Goal: Obtain resource: Obtain resource

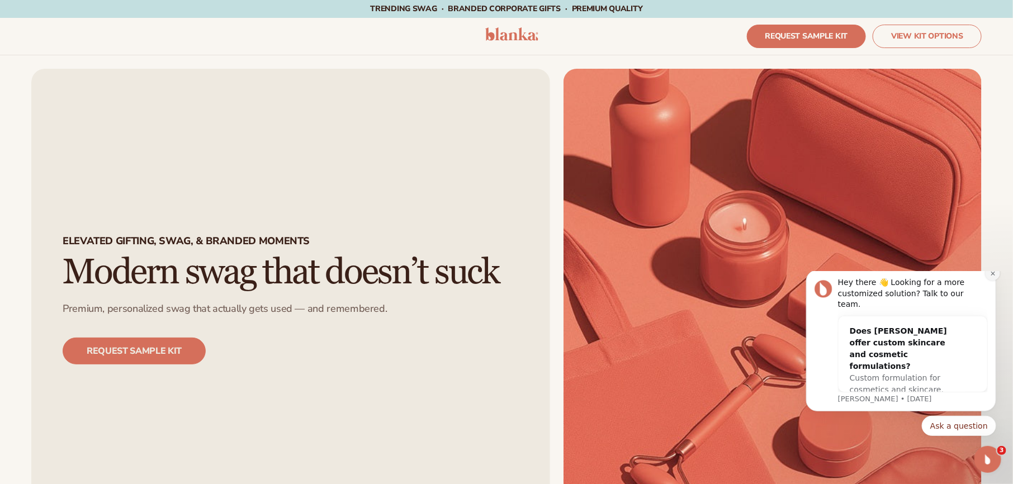
click at [995, 276] on icon "Dismiss notification" at bounding box center [993, 273] width 6 height 6
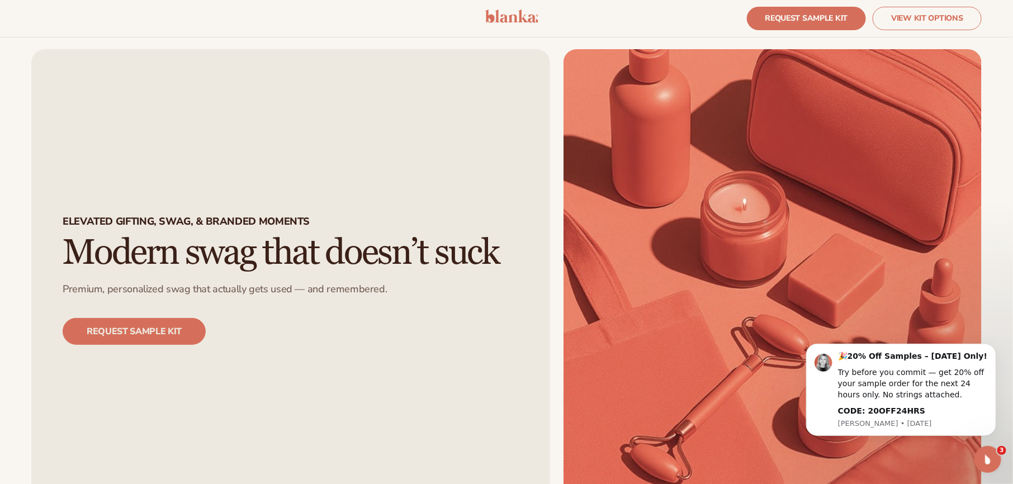
scroll to position [22, 0]
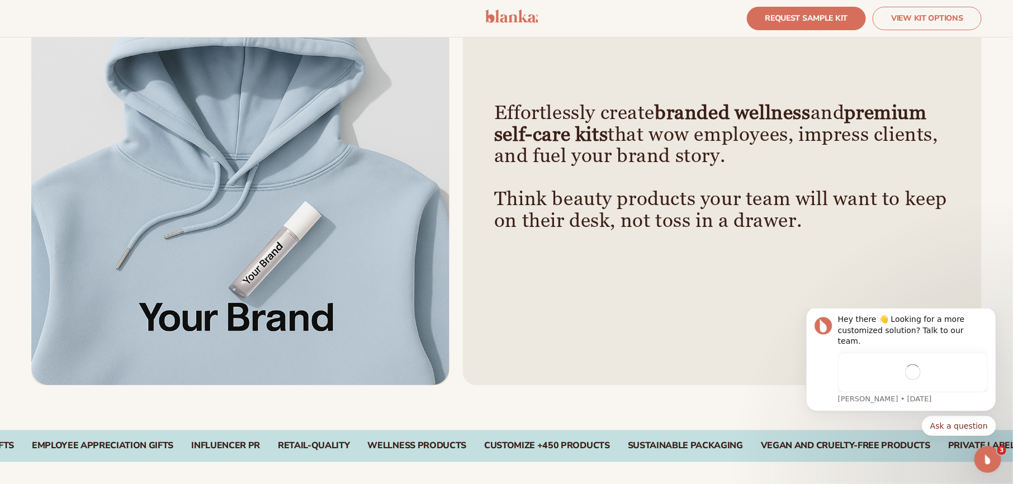
scroll to position [764, 0]
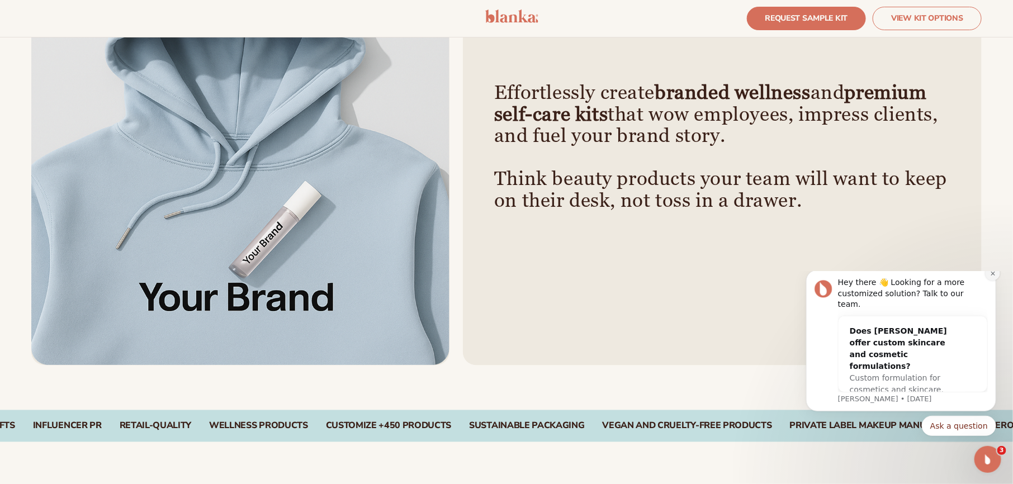
click at [994, 276] on icon "Dismiss notification" at bounding box center [993, 273] width 6 height 6
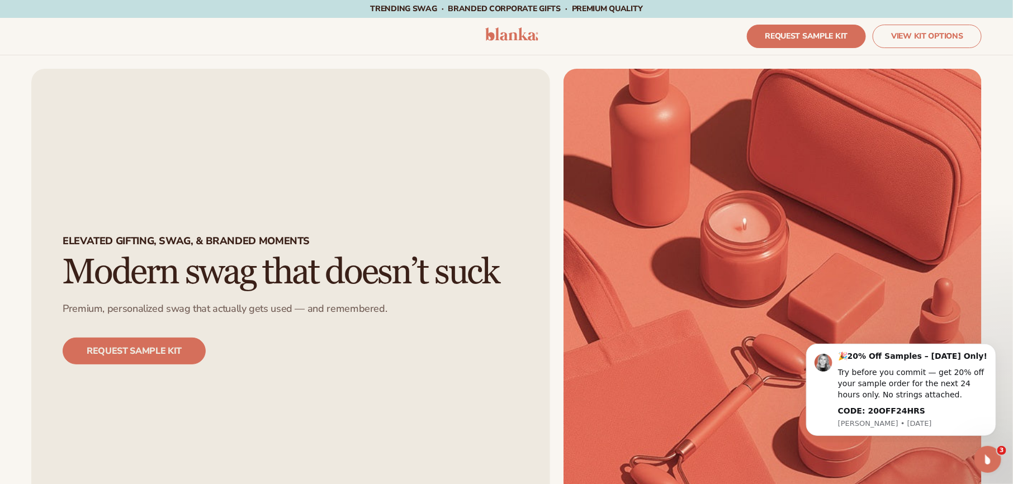
scroll to position [51, 0]
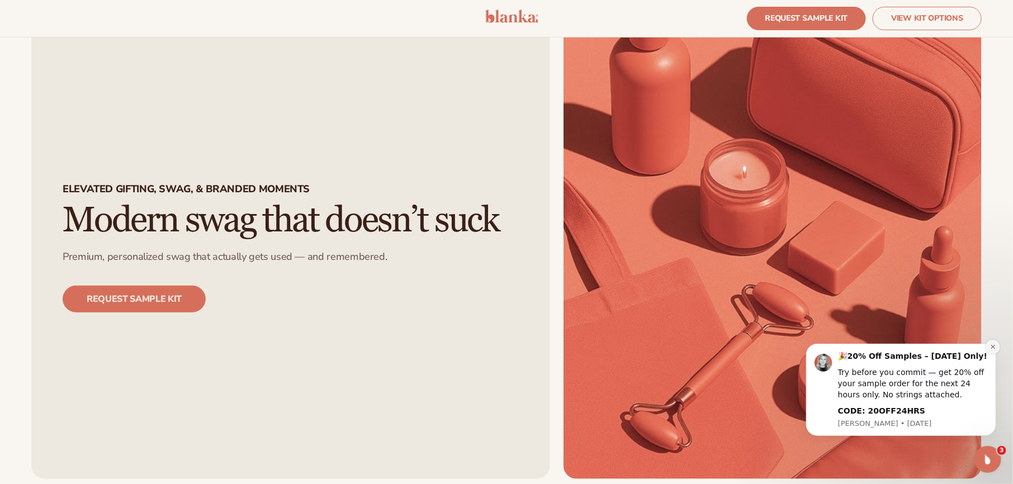
click at [995, 348] on icon "Dismiss notification" at bounding box center [993, 346] width 6 height 6
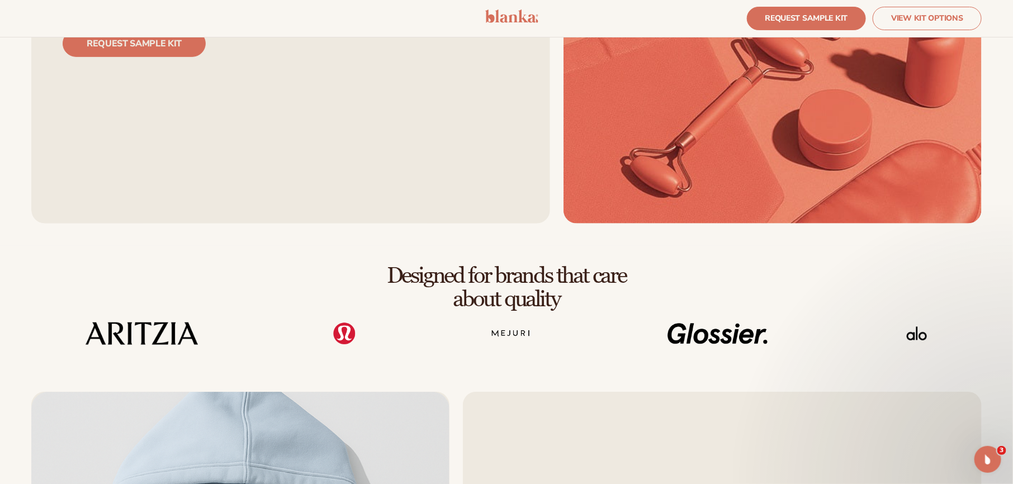
scroll to position [308, 0]
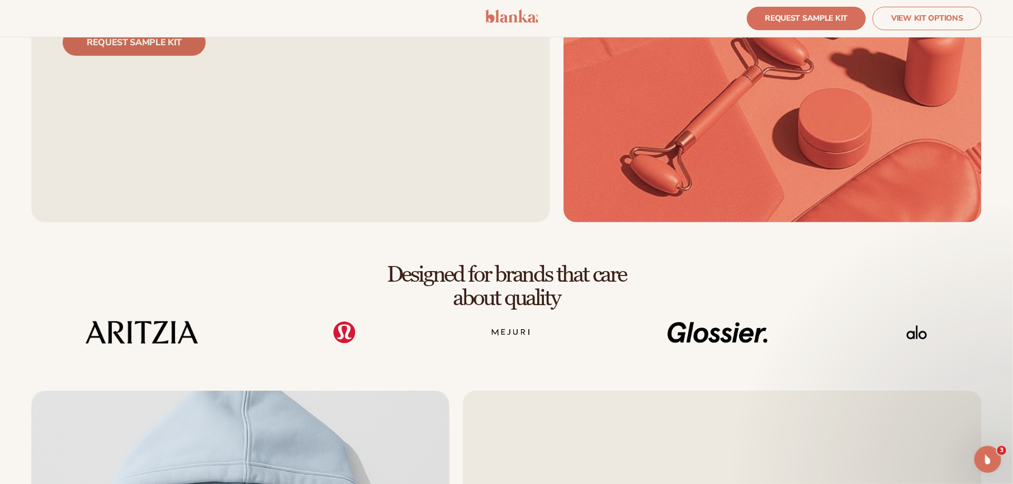
click at [173, 47] on link "REQUEST SAMPLE KIT" at bounding box center [134, 42] width 143 height 27
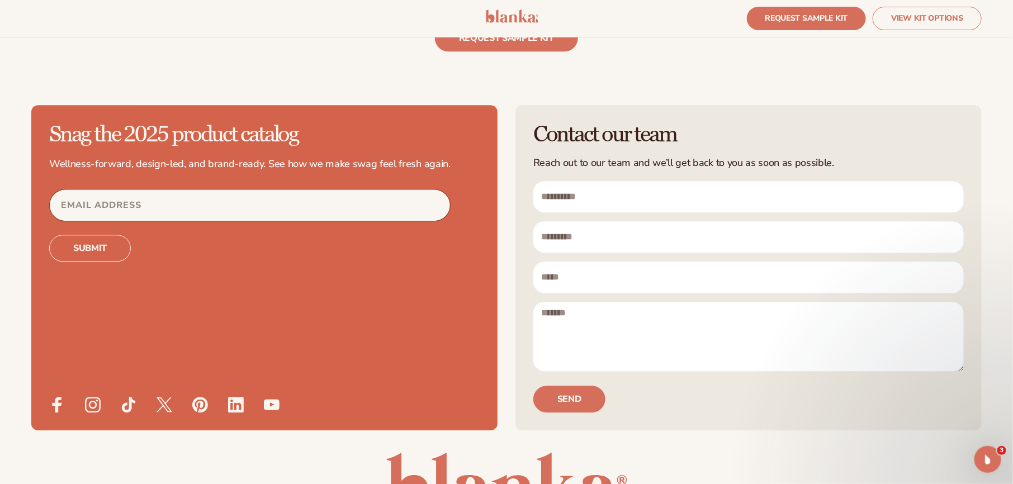
scroll to position [3363, 0]
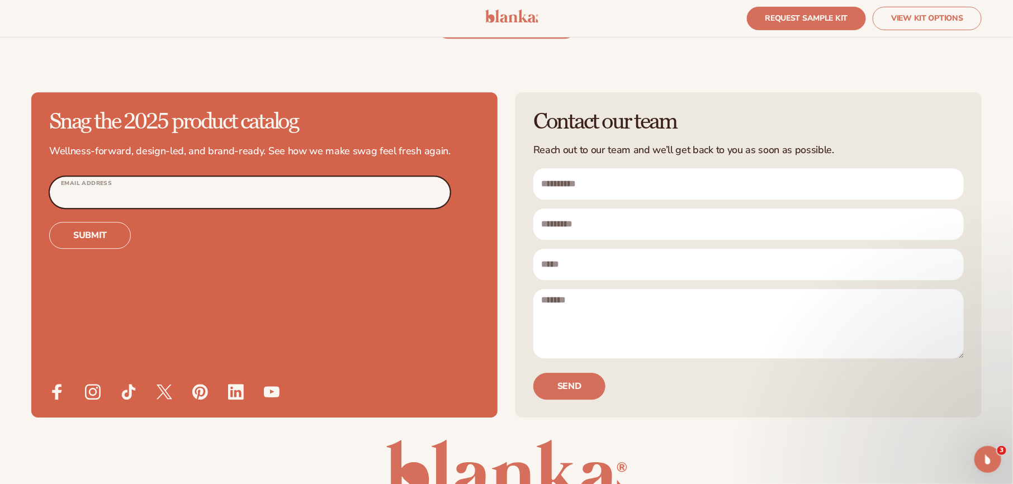
click at [354, 187] on input "Email Address" at bounding box center [250, 192] width 400 height 31
type input "**********"
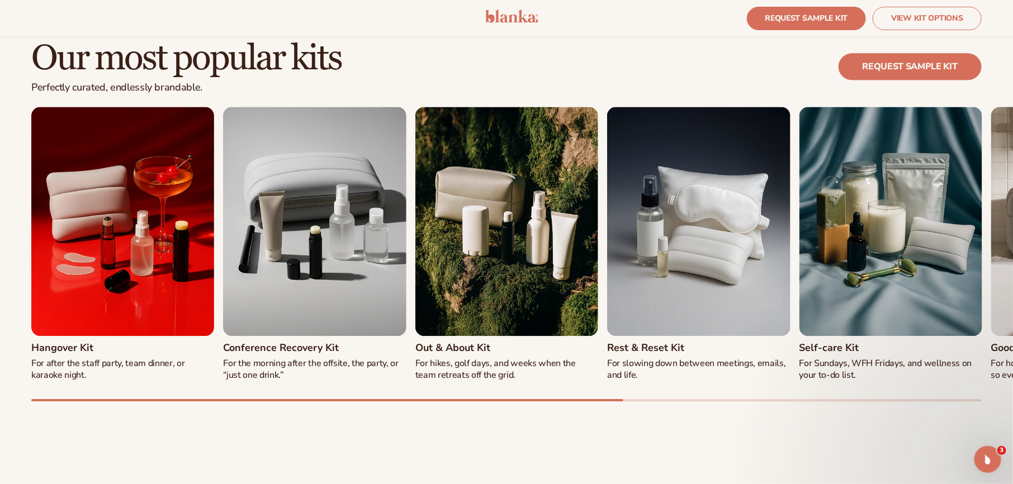
scroll to position [1251, 0]
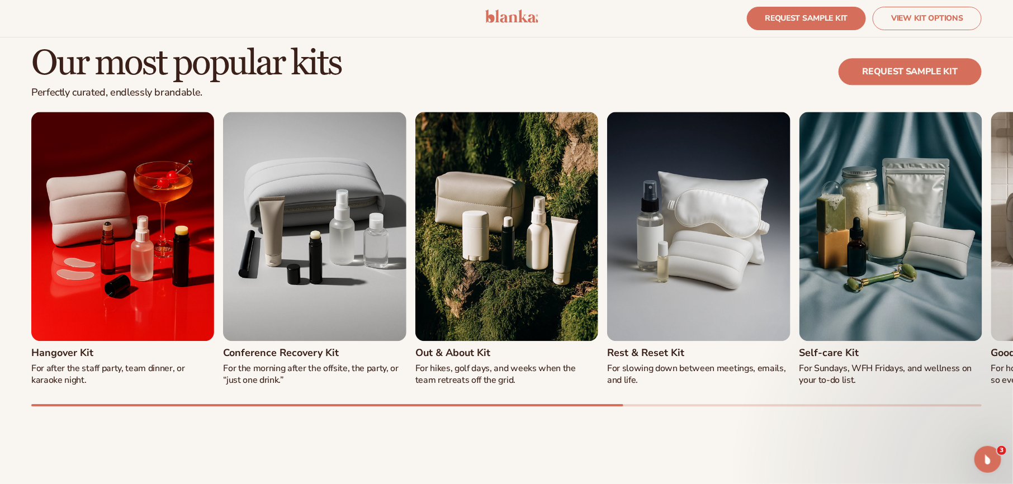
click at [697, 272] on img "4 / 8" at bounding box center [698, 226] width 183 height 229
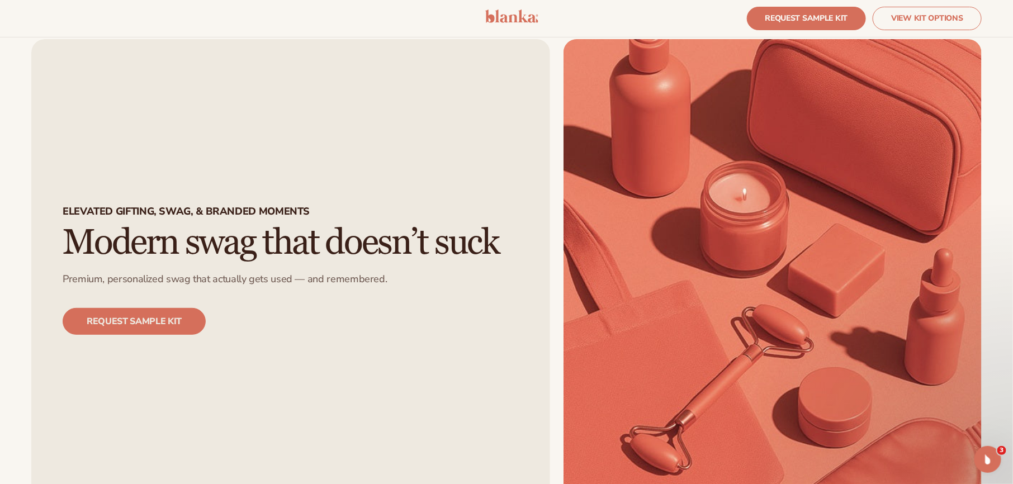
scroll to position [0, 0]
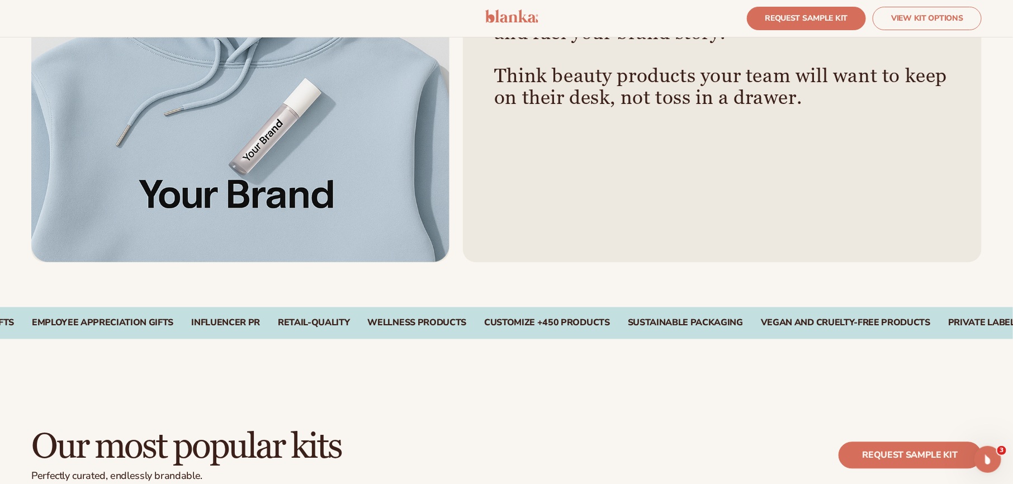
scroll to position [868, 0]
